Goal: Task Accomplishment & Management: Use online tool/utility

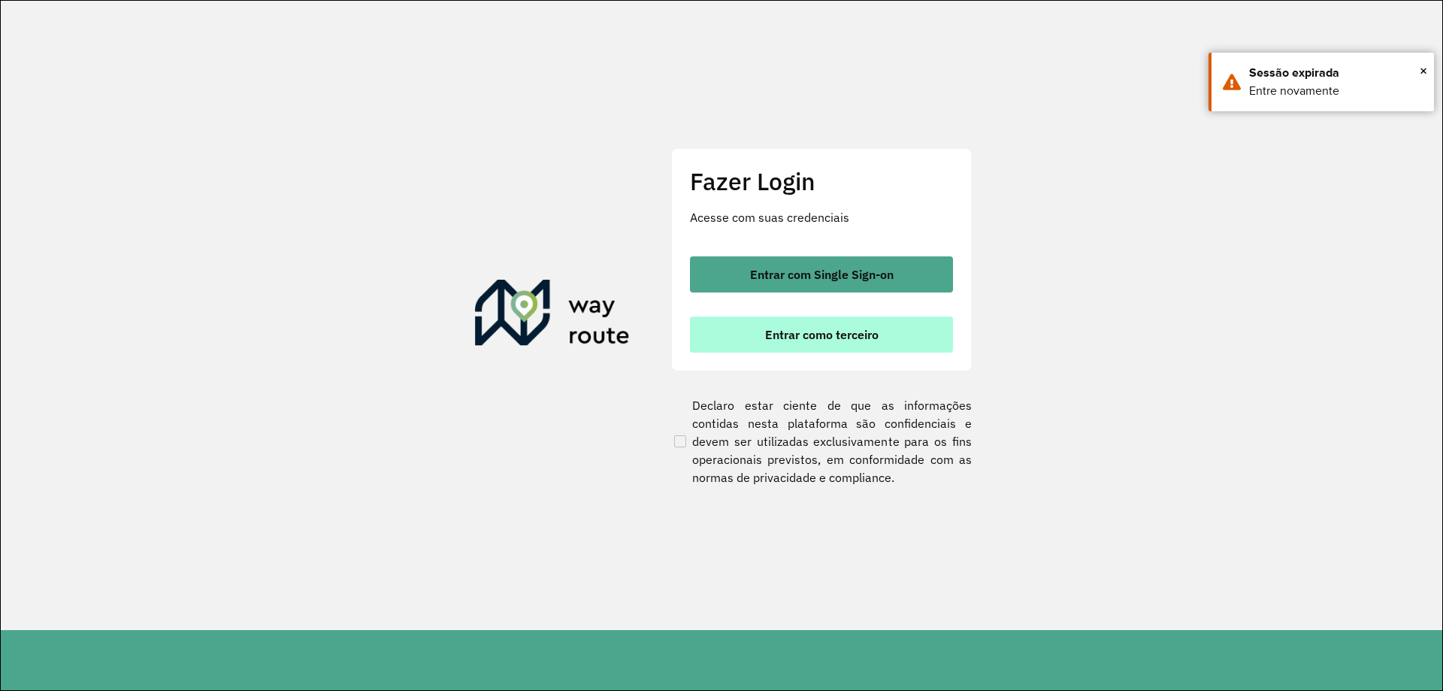
click at [799, 331] on span "Entrar como terceiro" at bounding box center [821, 334] width 113 height 12
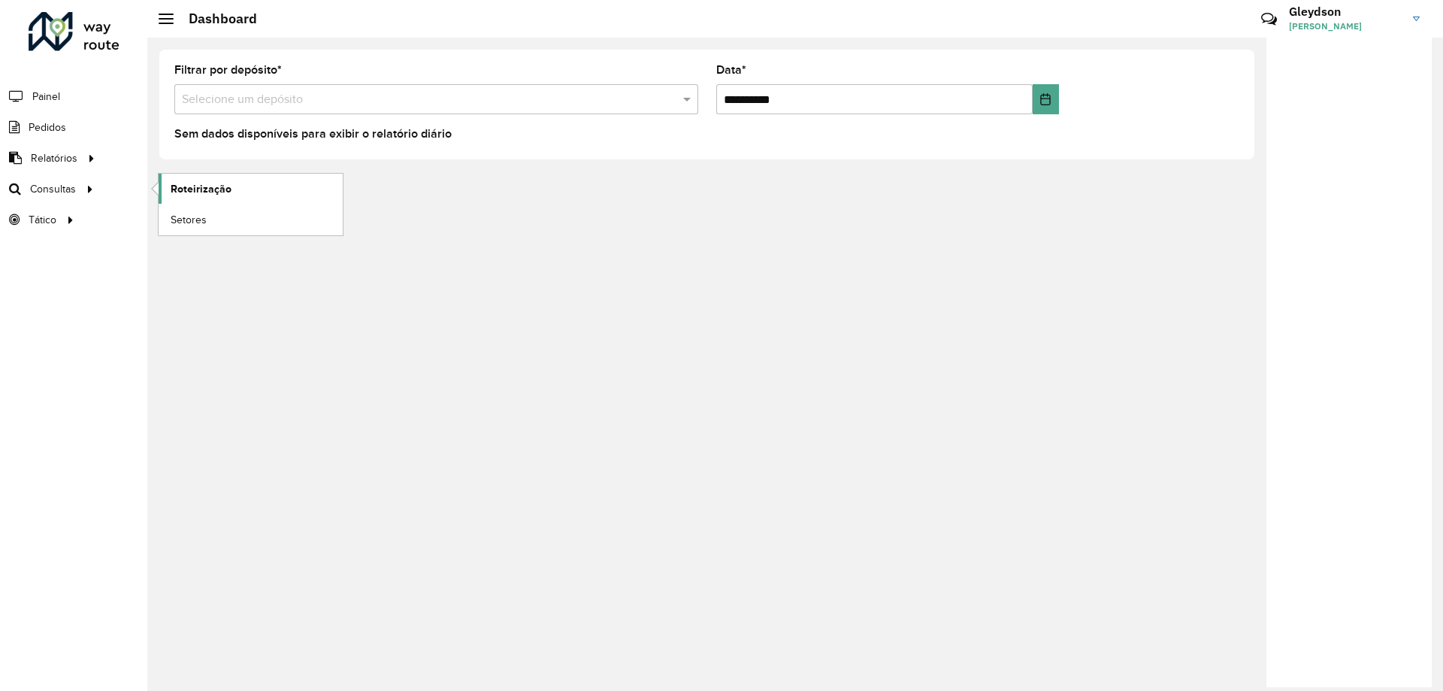
click at [226, 197] on link "Roteirização" at bounding box center [251, 189] width 184 height 30
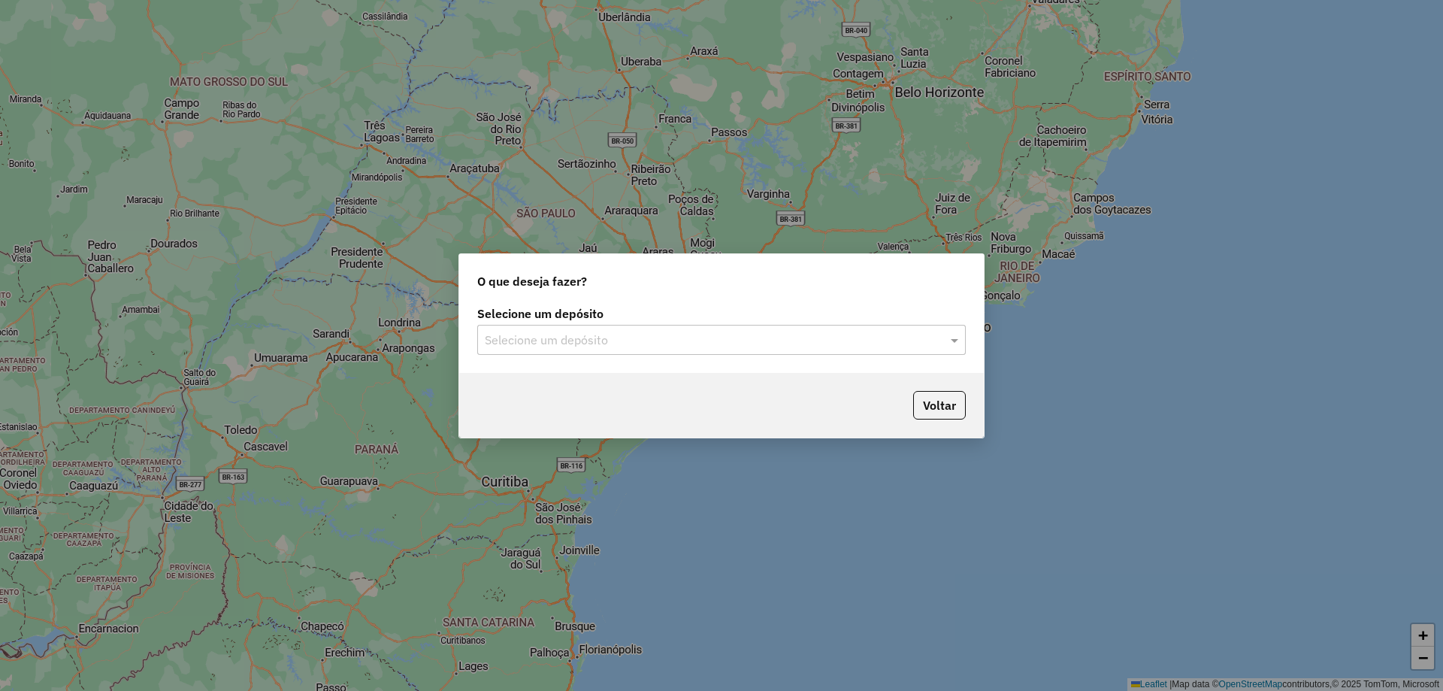
click at [776, 328] on div "Selecione um depósito" at bounding box center [721, 340] width 489 height 30
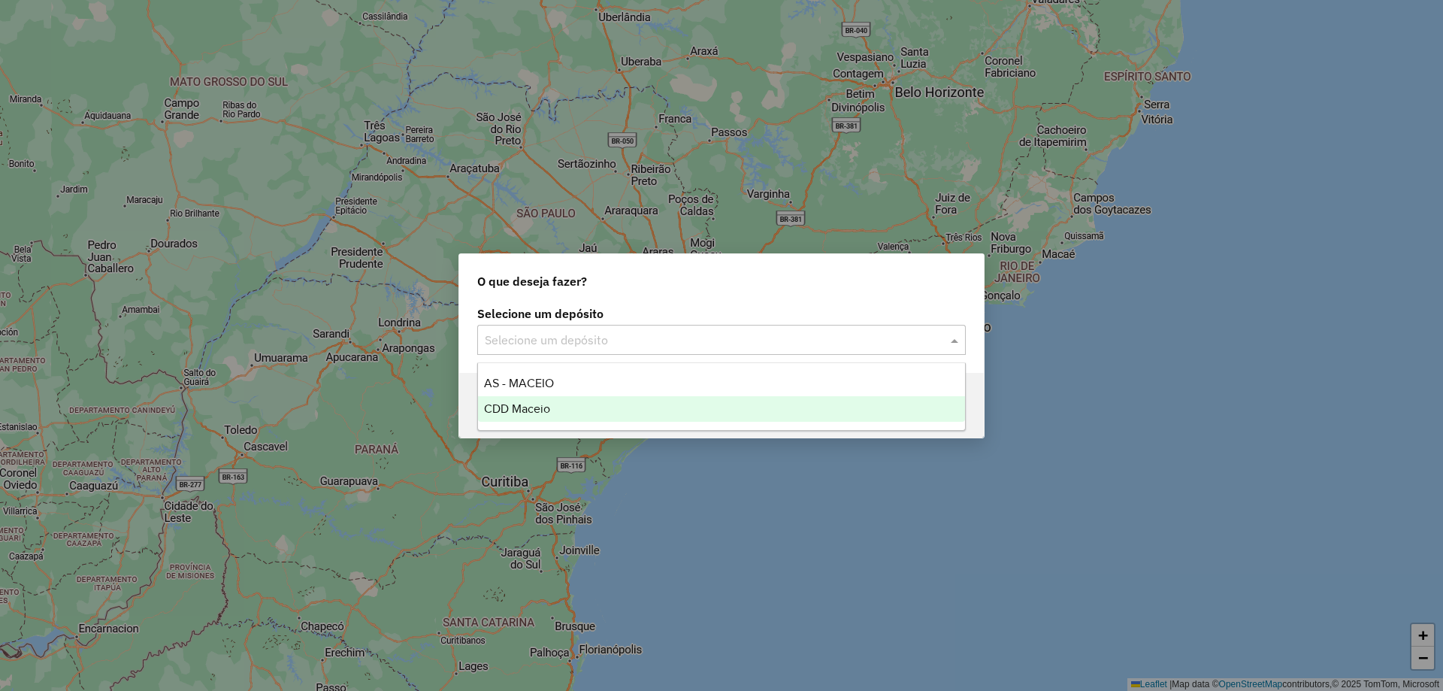
click at [670, 403] on div "CDD Maceio" at bounding box center [721, 409] width 487 height 26
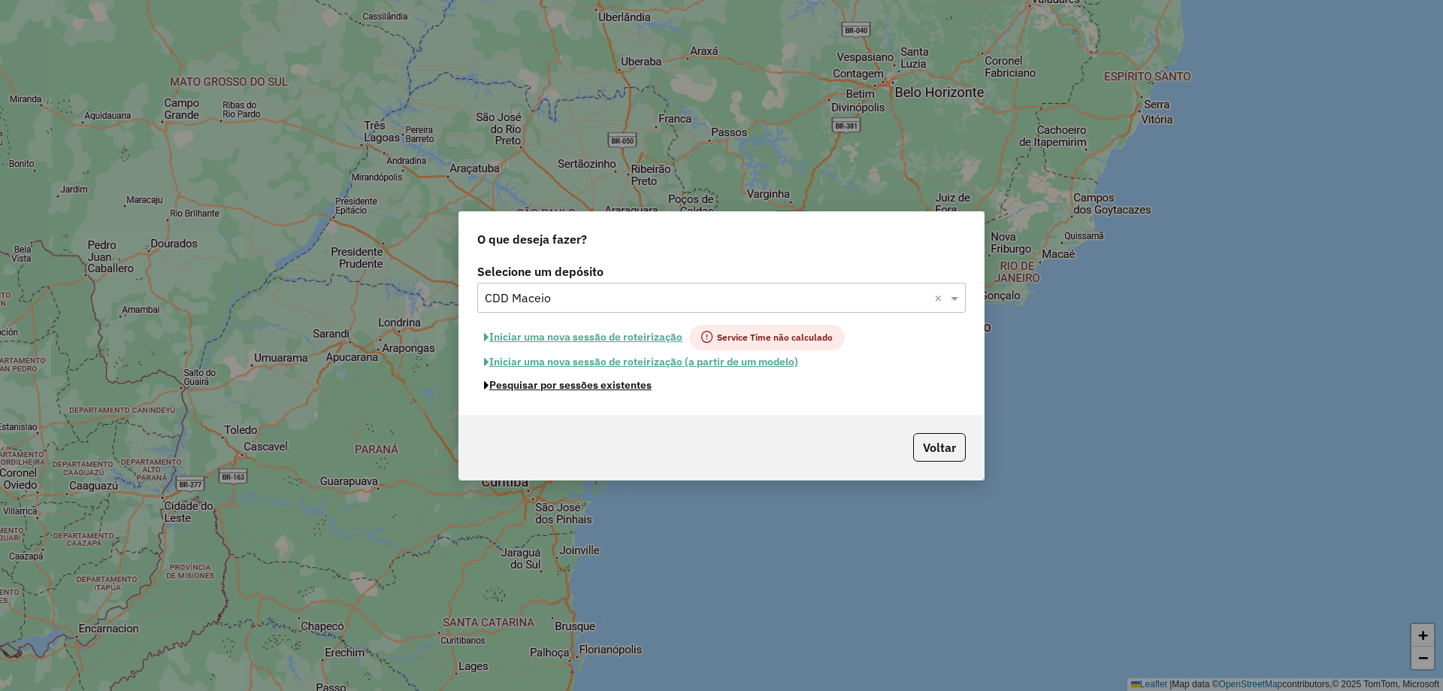
click at [561, 382] on button "Pesquisar por sessões existentes" at bounding box center [567, 385] width 181 height 23
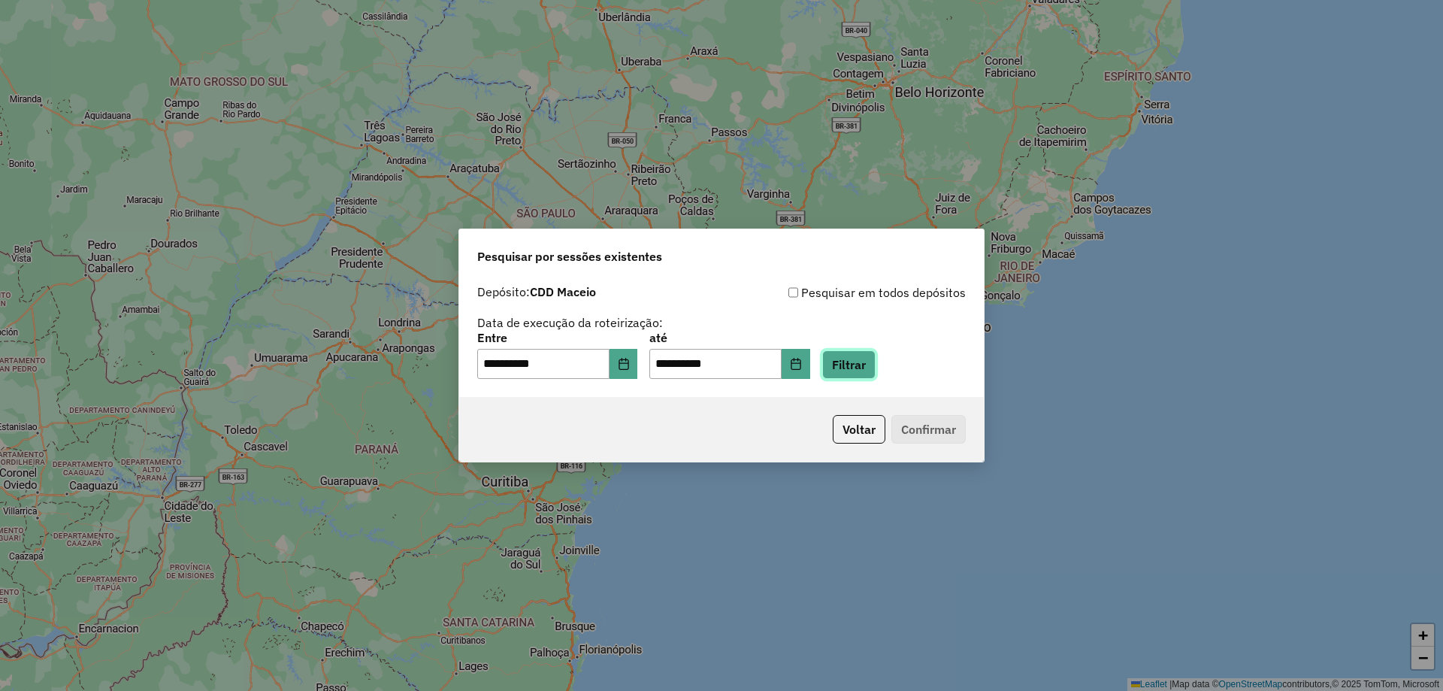
click at [876, 371] on button "Filtrar" at bounding box center [848, 364] width 53 height 29
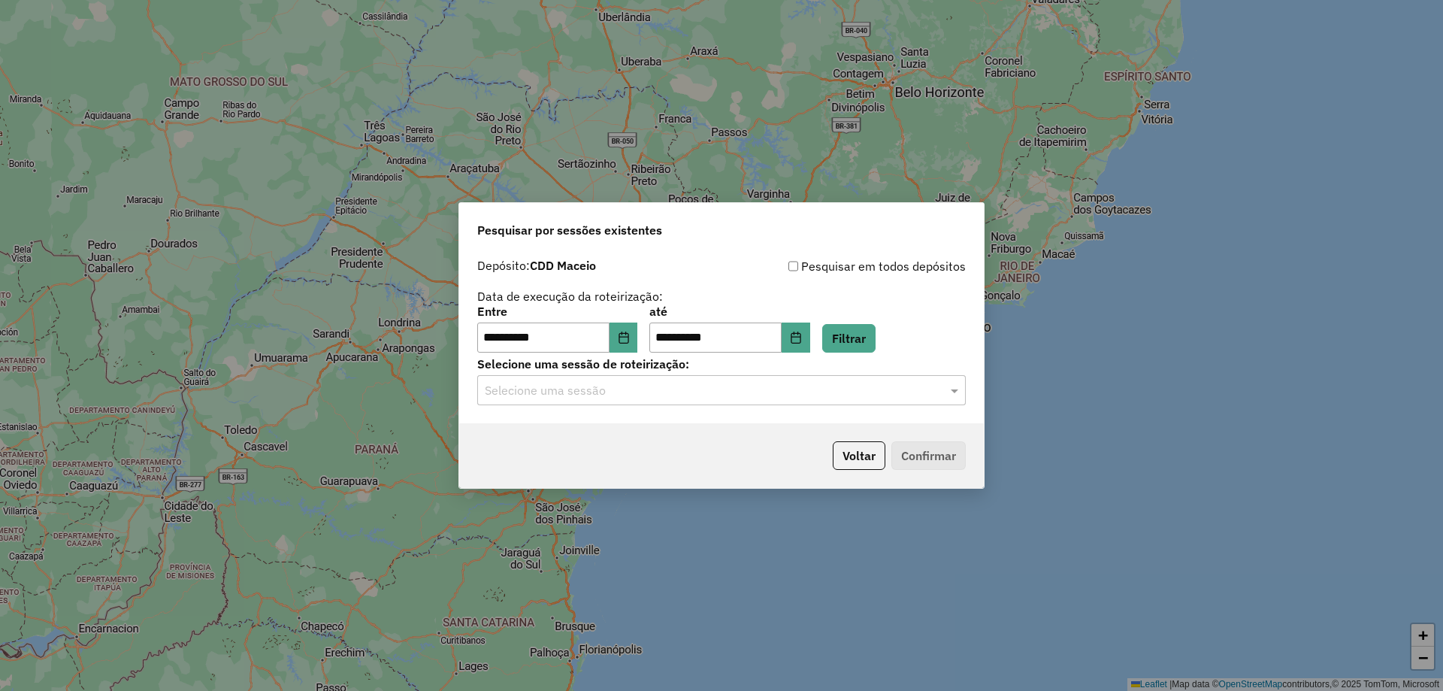
click at [778, 395] on input "text" at bounding box center [706, 391] width 443 height 18
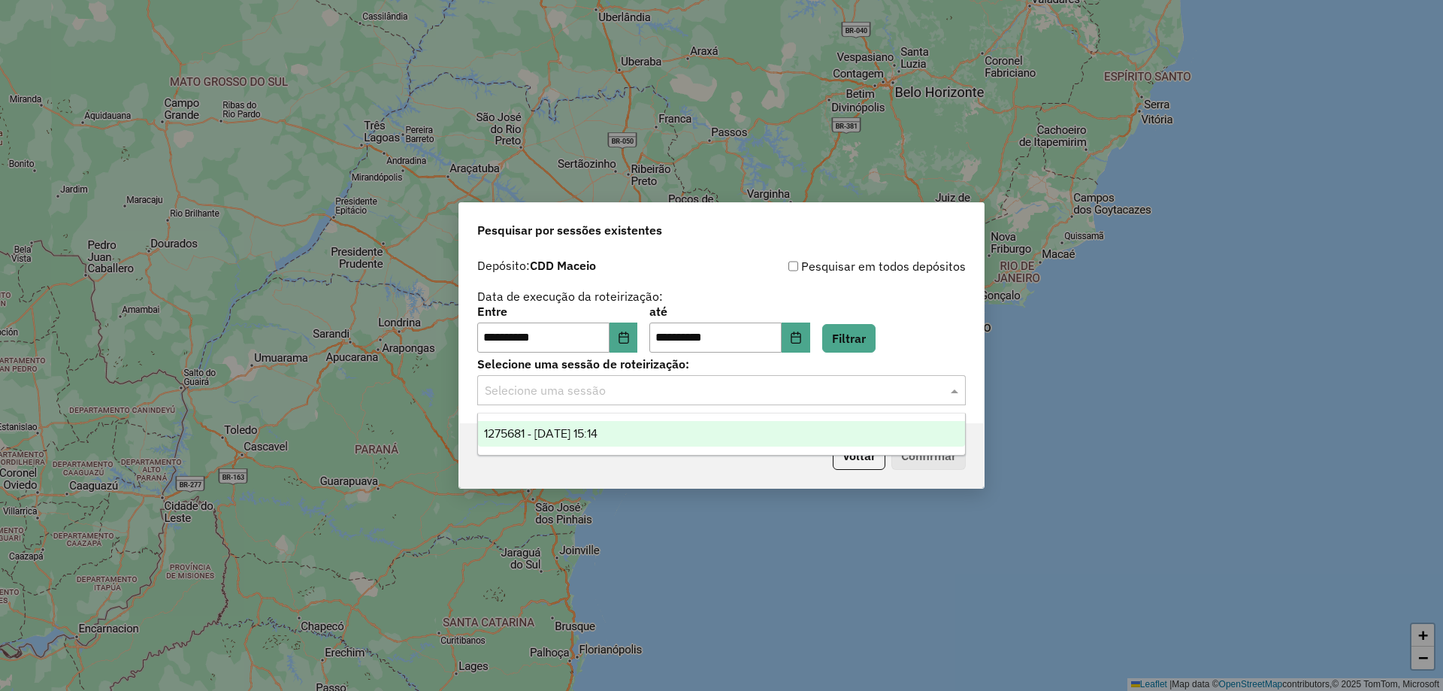
click at [694, 431] on div "1275681 - [DATE] 15:14" at bounding box center [721, 434] width 487 height 26
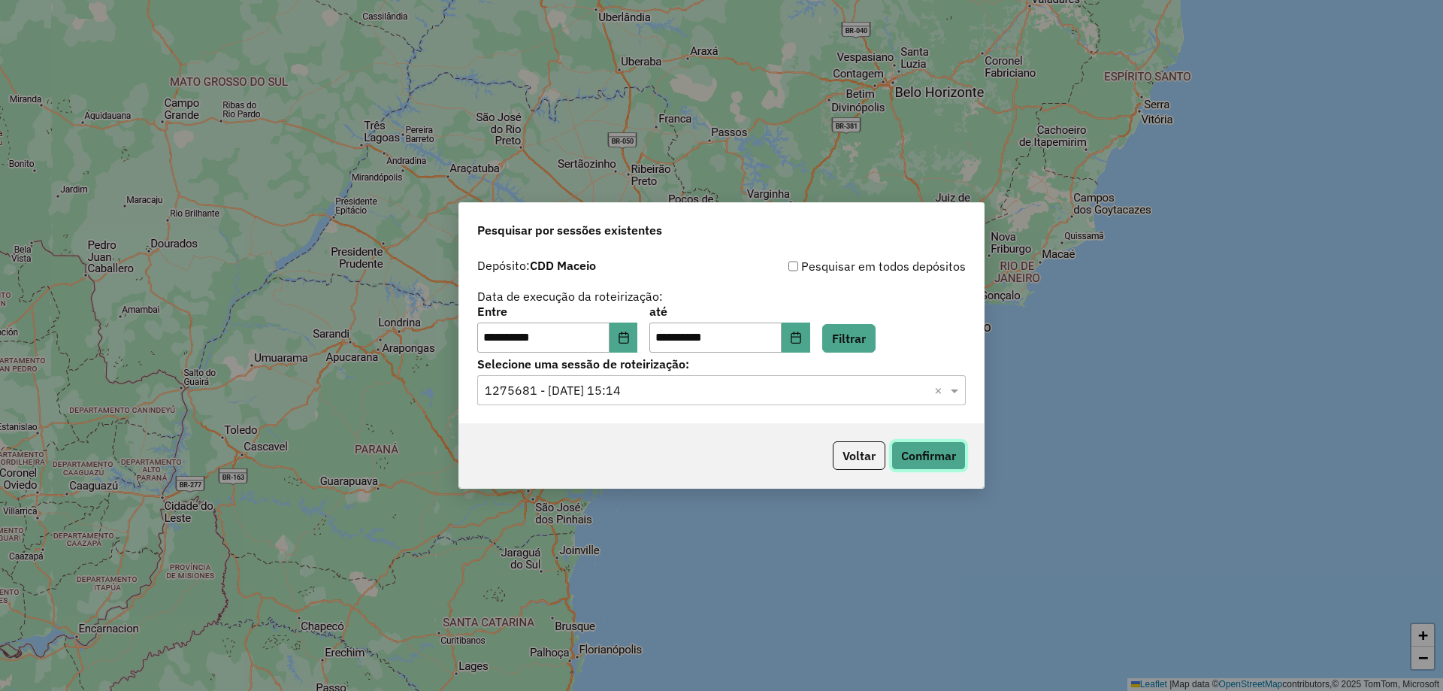
click at [961, 463] on button "Confirmar" at bounding box center [928, 455] width 74 height 29
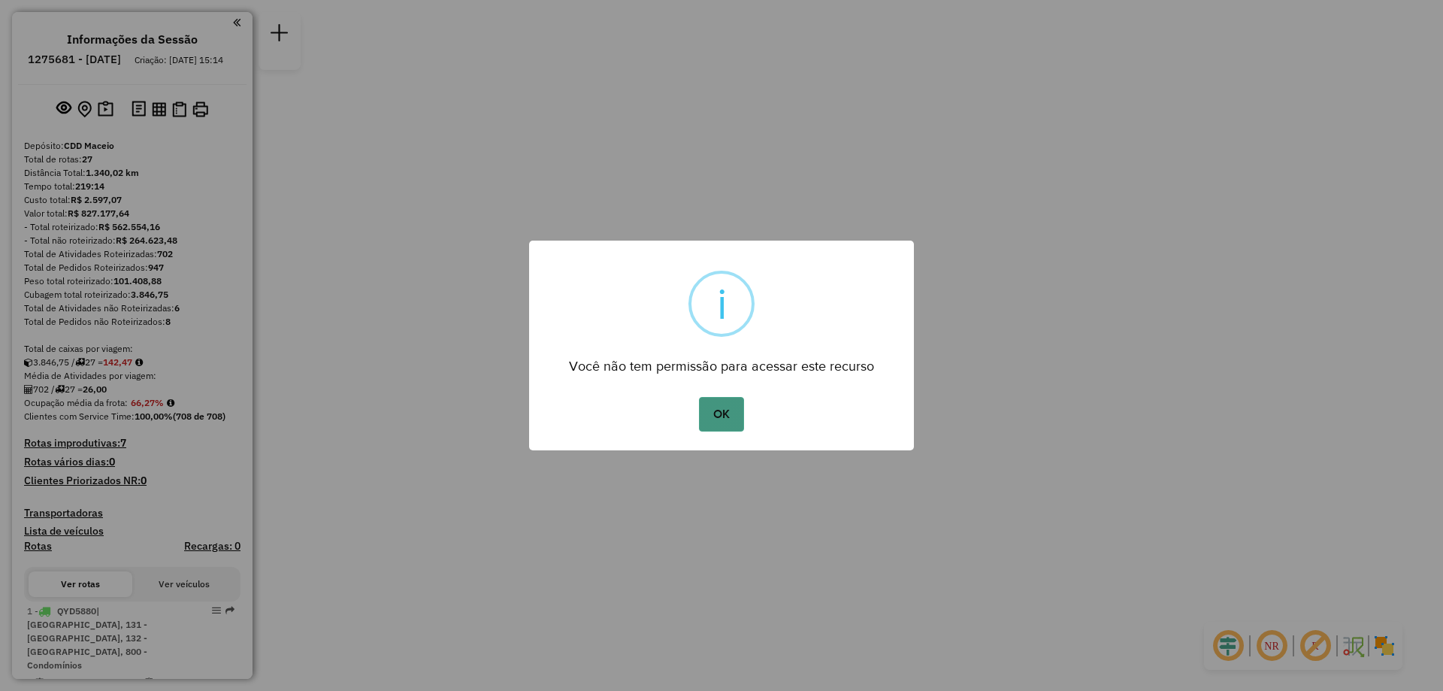
click at [715, 420] on button "OK" at bounding box center [721, 414] width 44 height 35
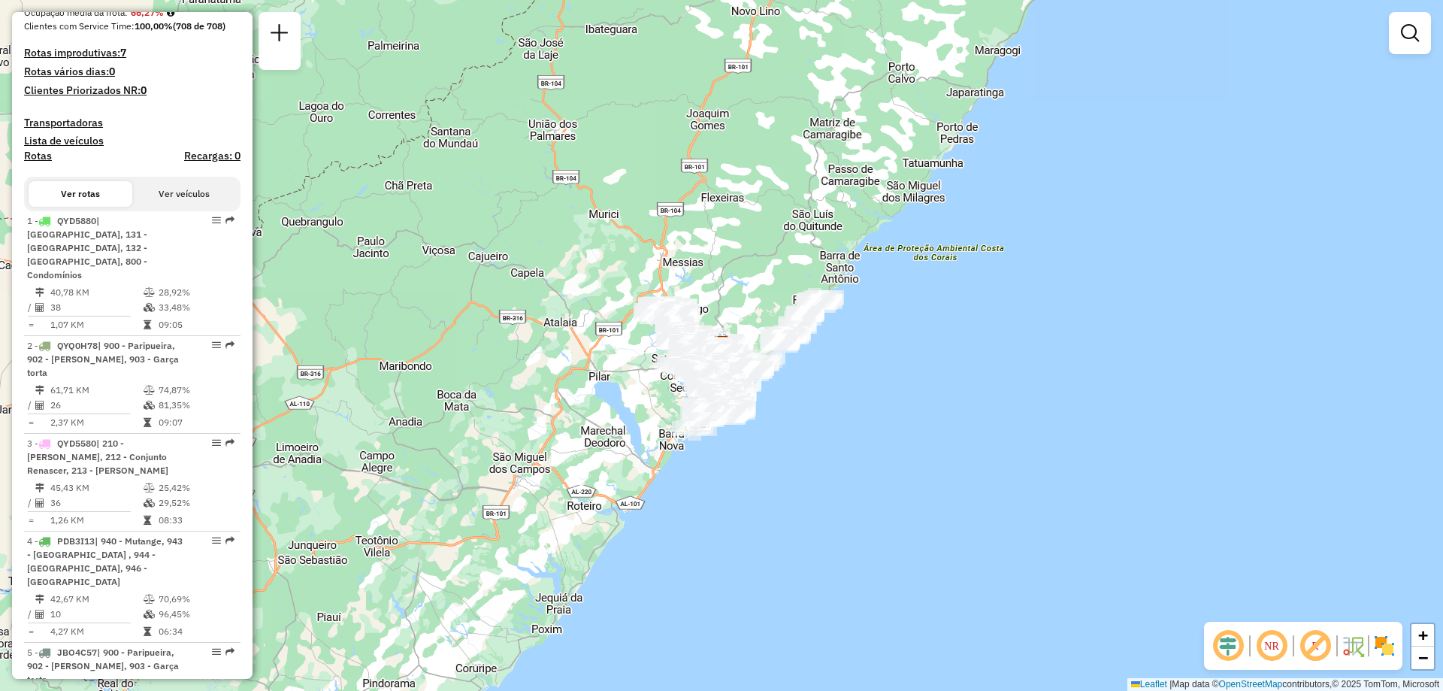
scroll to position [2382, 0]
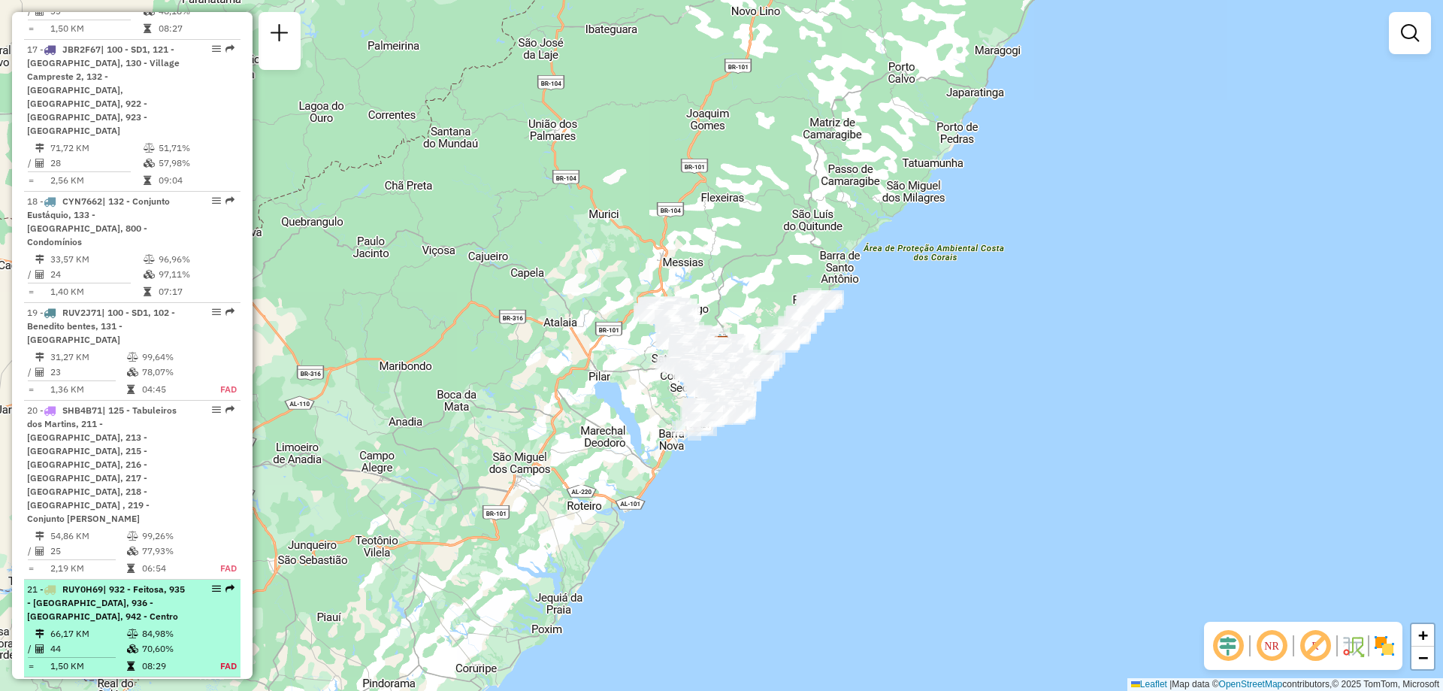
select select "**********"
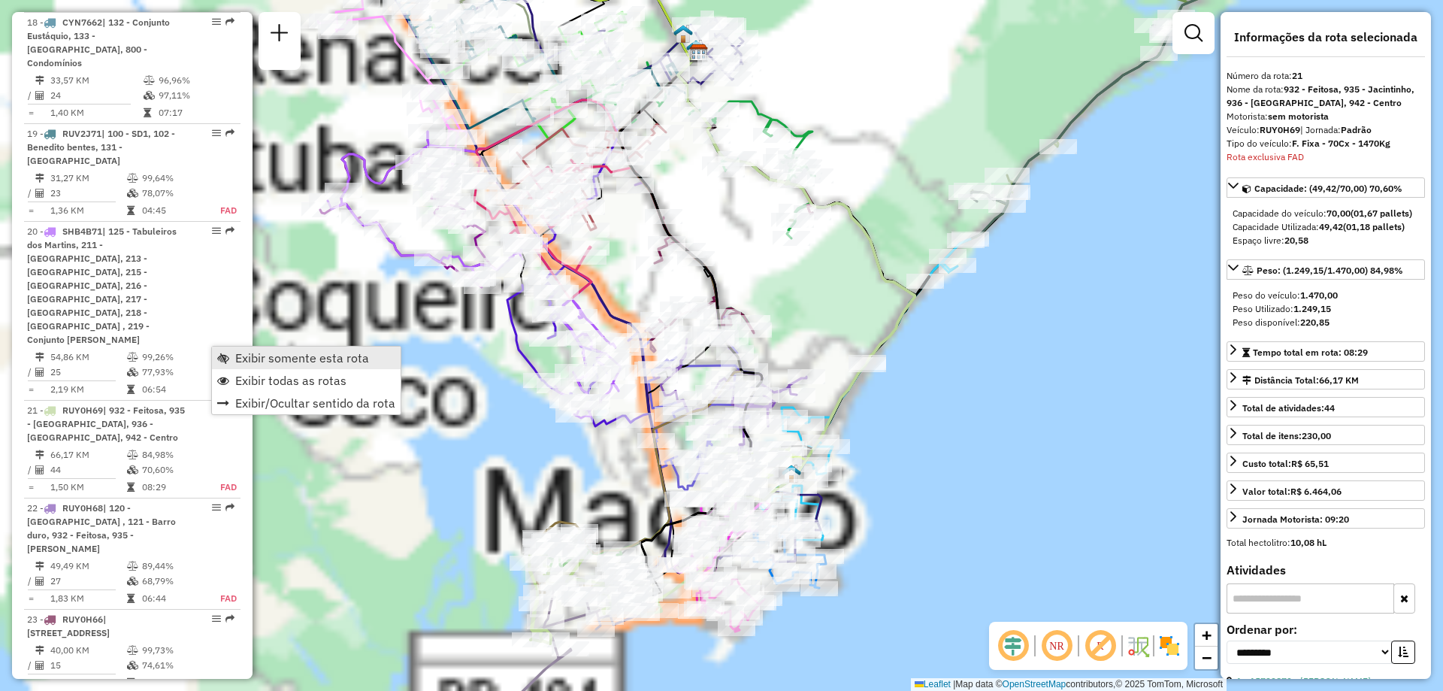
scroll to position [2706, 0]
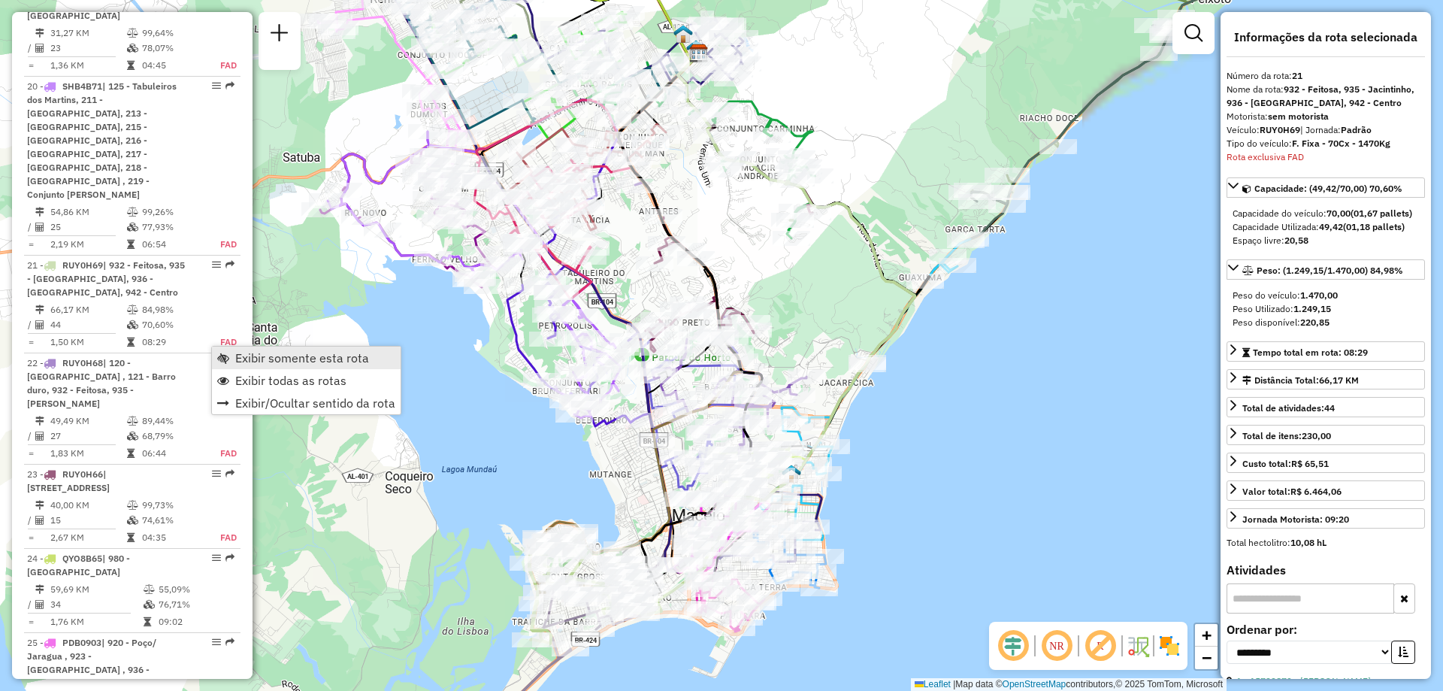
click at [325, 358] on span "Exibir somente esta rota" at bounding box center [302, 358] width 134 height 12
